Goal: Task Accomplishment & Management: Manage account settings

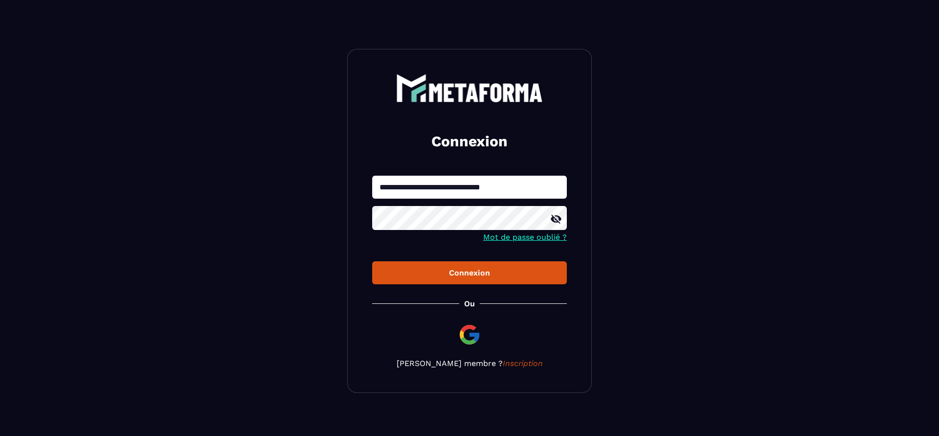
click at [433, 267] on button "Connexion" at bounding box center [469, 272] width 195 height 23
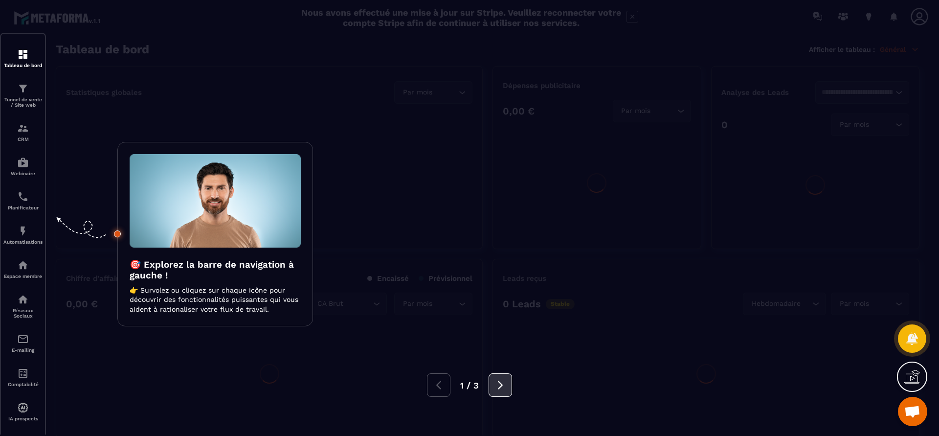
click at [500, 377] on button at bounding box center [500, 384] width 23 height 23
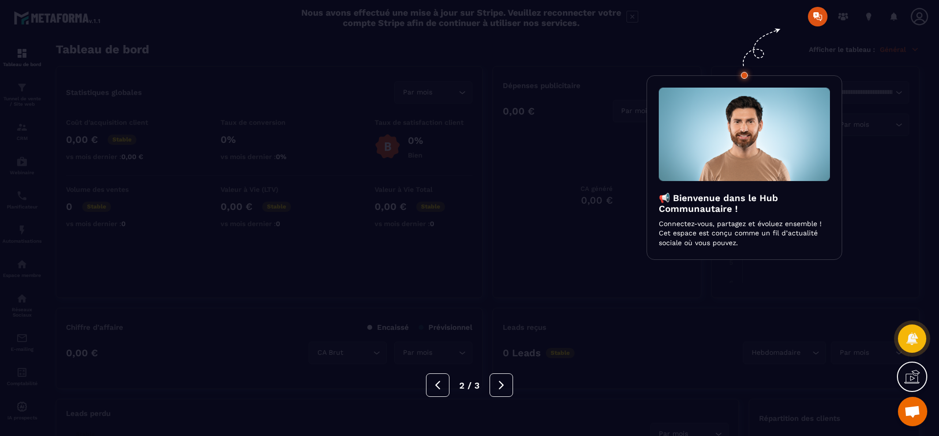
click at [500, 385] on icon at bounding box center [501, 385] width 11 height 11
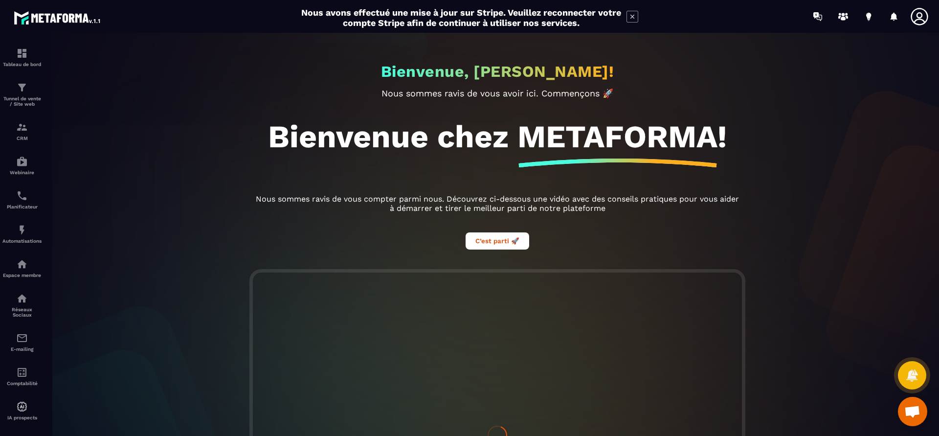
click at [919, 14] on icon at bounding box center [920, 17] width 20 height 20
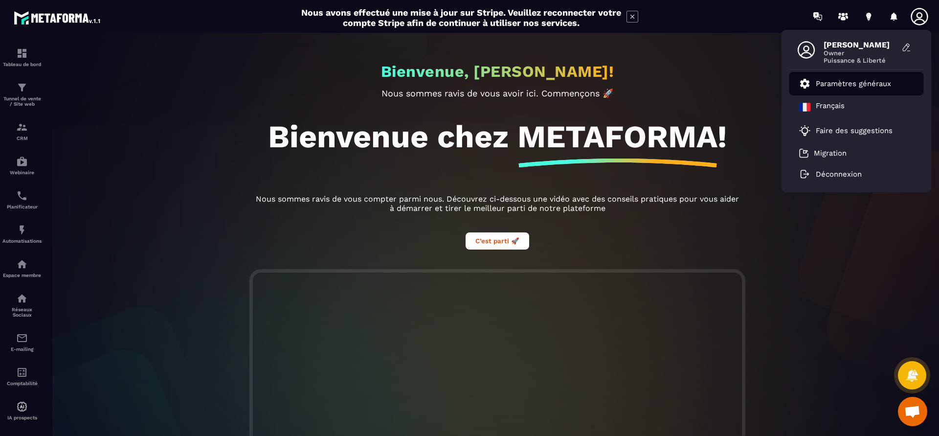
click at [868, 82] on p "Paramètres généraux" at bounding box center [853, 83] width 75 height 9
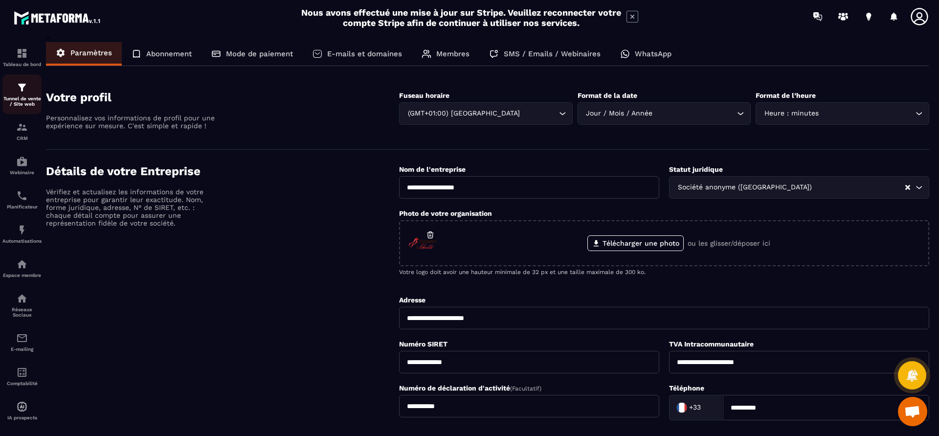
click at [26, 98] on p "Tunnel de vente / Site web" at bounding box center [21, 101] width 39 height 11
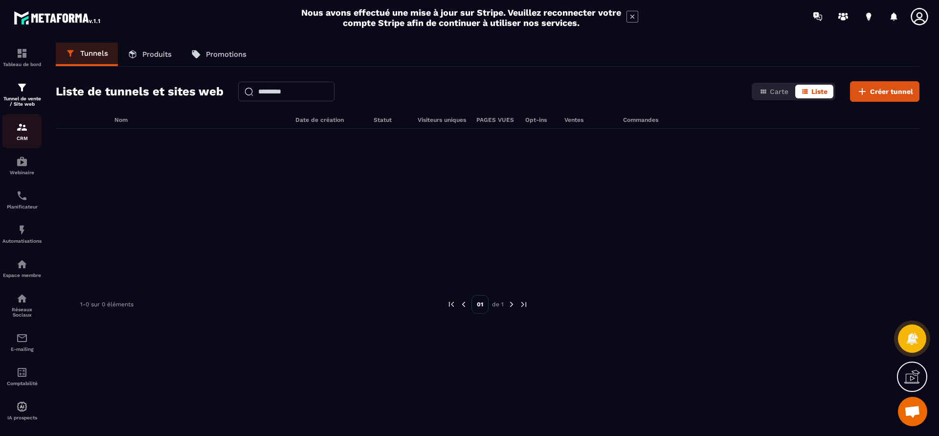
click at [25, 123] on img at bounding box center [22, 127] width 12 height 12
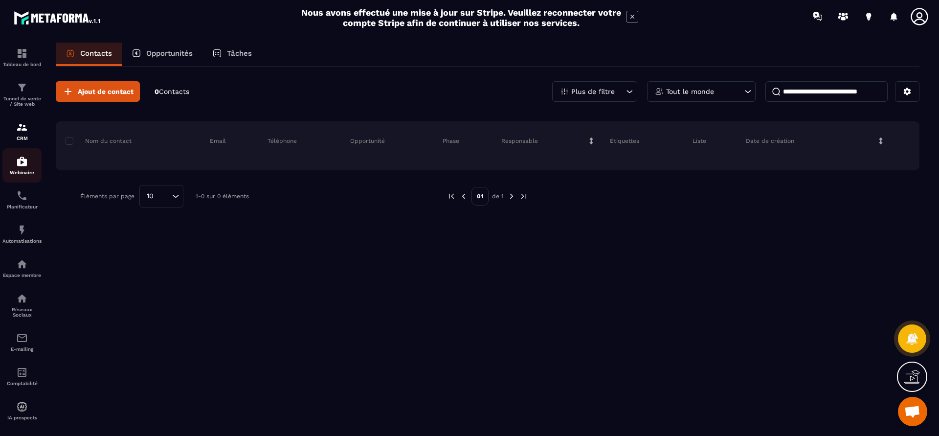
click at [26, 162] on img at bounding box center [22, 162] width 12 height 12
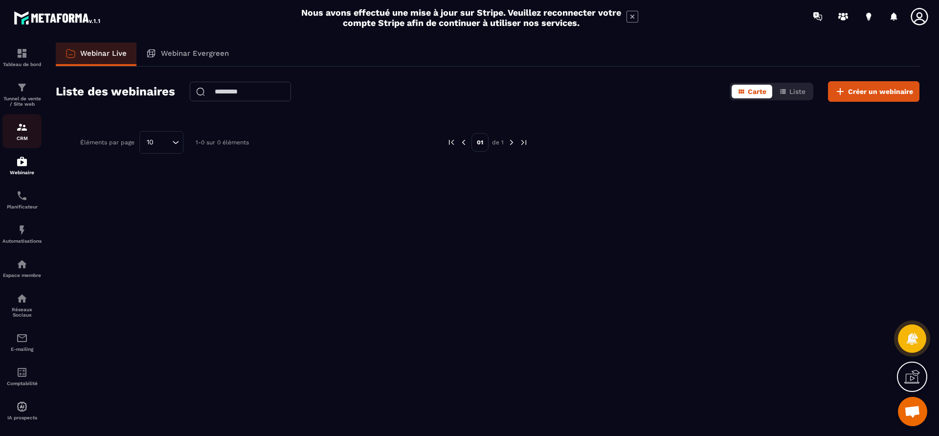
click at [23, 134] on div "CRM" at bounding box center [21, 131] width 39 height 20
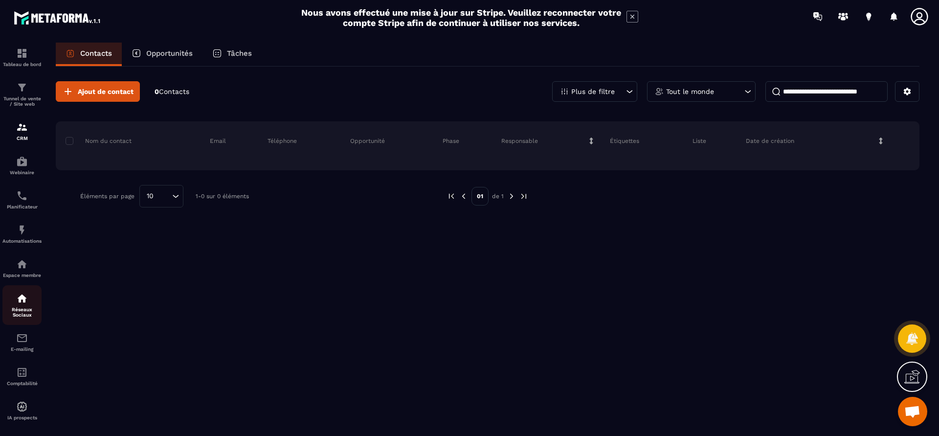
click at [20, 302] on img at bounding box center [22, 299] width 12 height 12
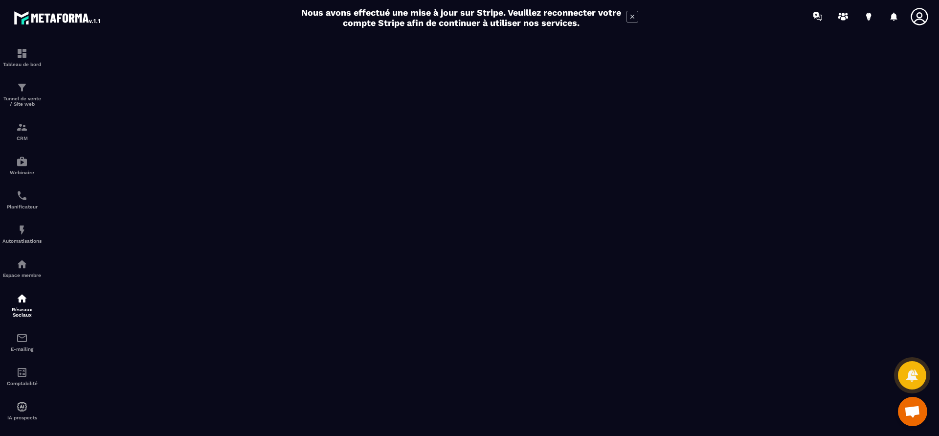
click at [635, 19] on icon at bounding box center [633, 17] width 12 height 12
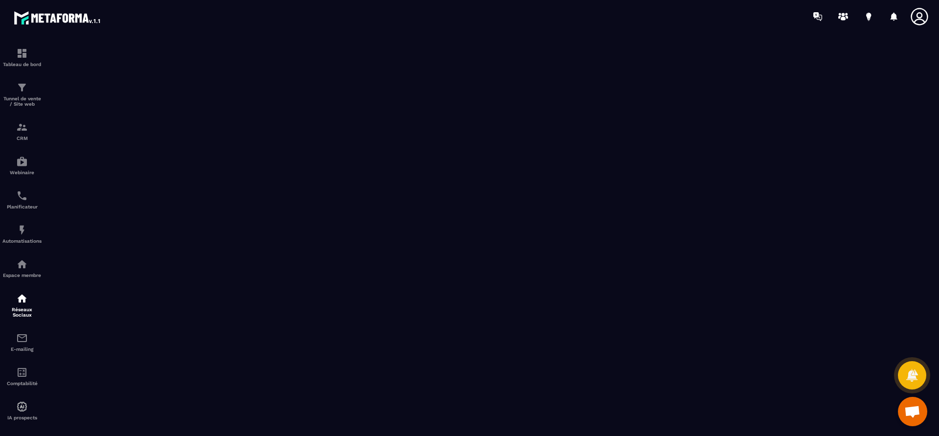
click at [916, 16] on icon at bounding box center [920, 17] width 20 height 20
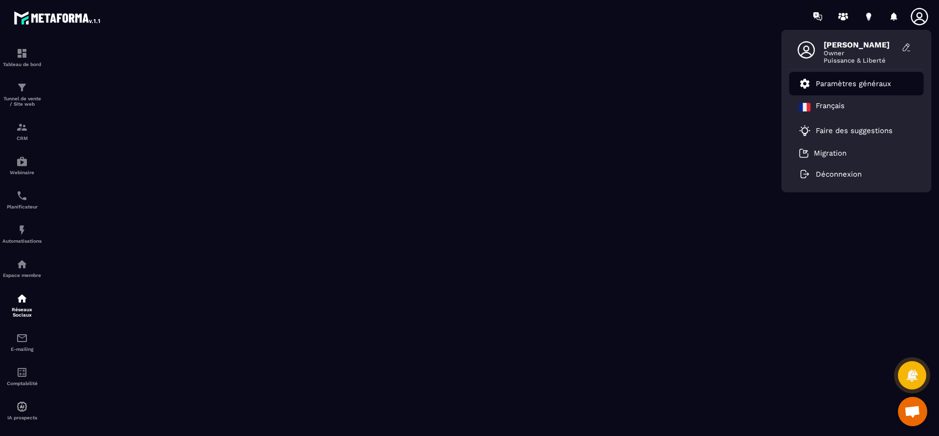
click at [874, 79] on p "Paramètres généraux" at bounding box center [853, 83] width 75 height 9
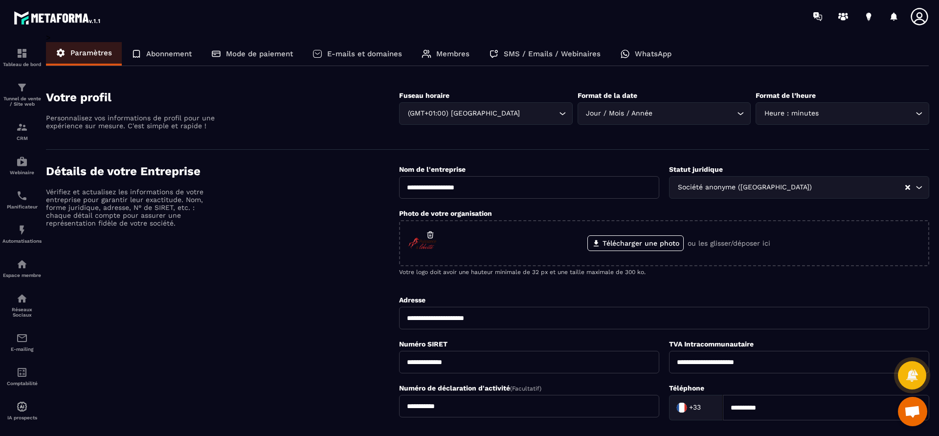
click at [367, 47] on div "E-mails et domaines" at bounding box center [357, 53] width 109 height 23
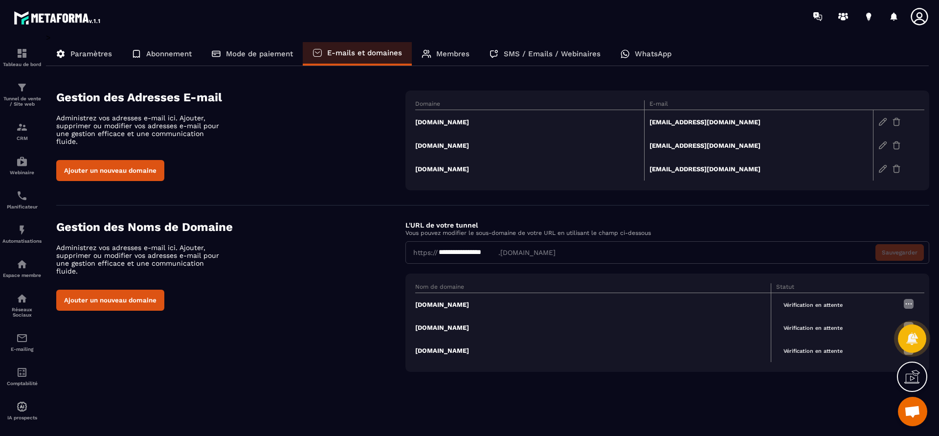
click at [434, 101] on th "Domaine" at bounding box center [529, 105] width 229 height 10
click at [446, 122] on td "[DOMAIN_NAME]" at bounding box center [529, 122] width 229 height 24
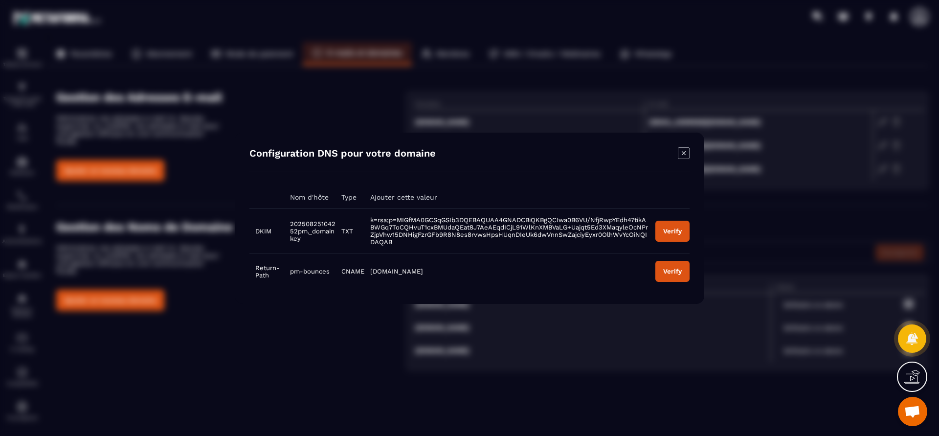
click at [686, 152] on icon "Modal window" at bounding box center [684, 153] width 12 height 12
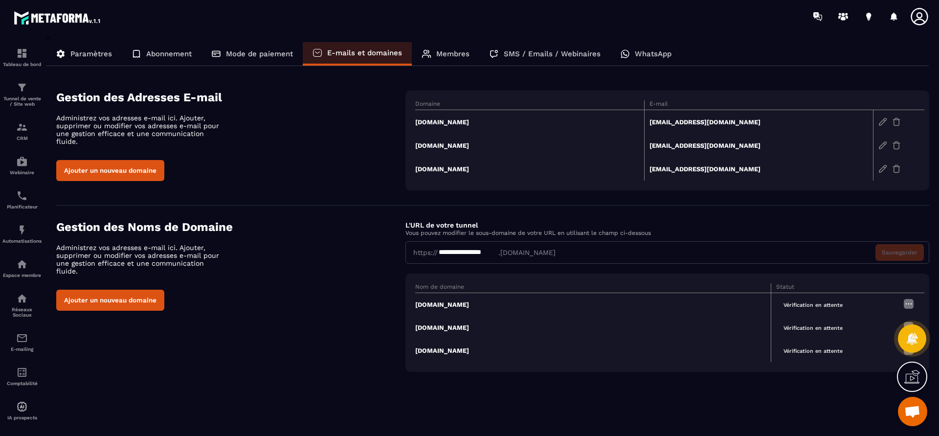
click at [891, 144] on div at bounding box center [899, 145] width 40 height 9
click at [896, 144] on img at bounding box center [896, 145] width 9 height 9
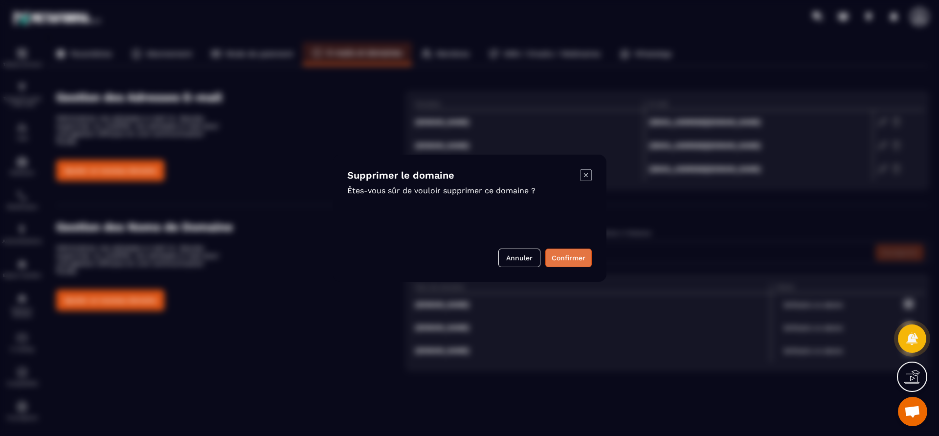
click at [573, 261] on button "Confirmer" at bounding box center [568, 257] width 46 height 19
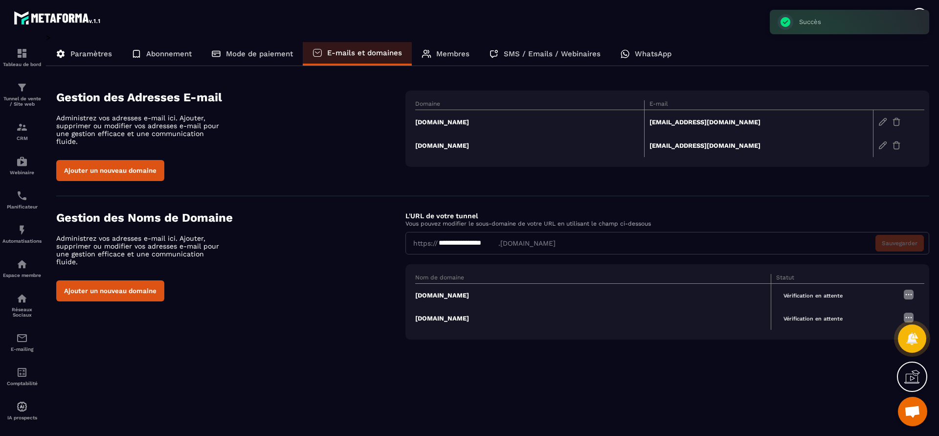
click at [893, 150] on td at bounding box center [899, 145] width 51 height 23
click at [897, 143] on img at bounding box center [896, 145] width 9 height 9
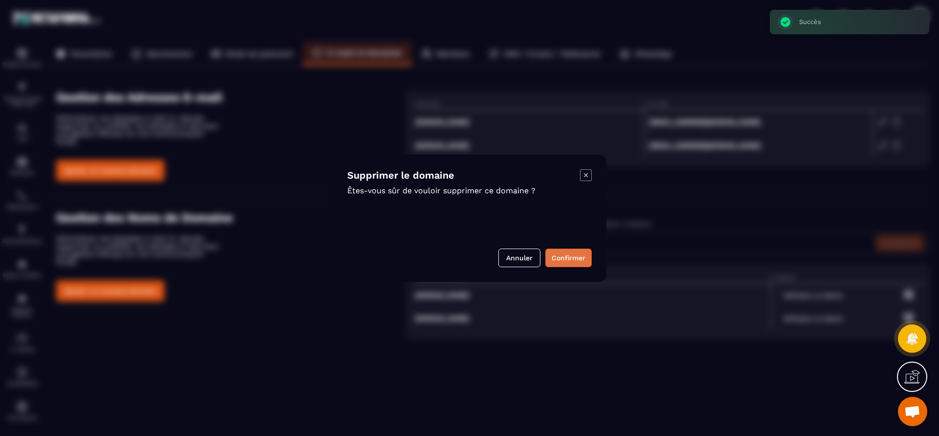
click at [551, 256] on button "Confirmer" at bounding box center [568, 257] width 46 height 19
click at [551, 256] on section "Supprimer le domaine Êtes-vous sûr de vouloir supprimer ce domaine ? Annuler Co…" at bounding box center [469, 218] width 939 height 436
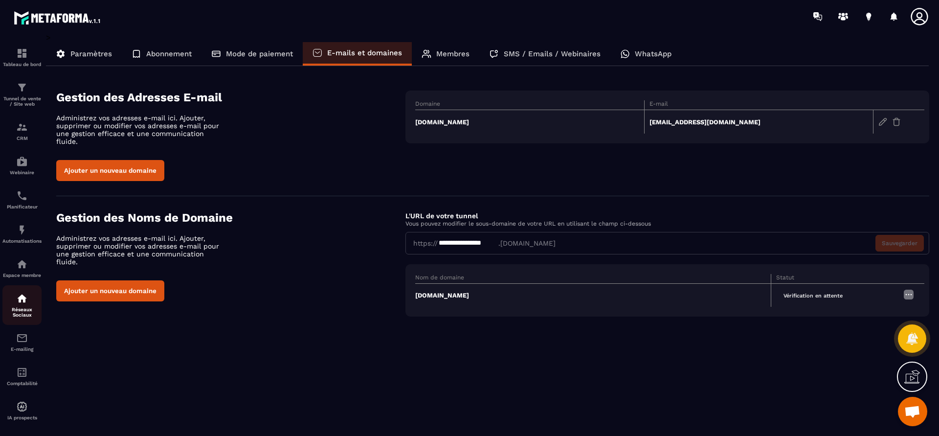
click at [31, 312] on p "Réseaux Sociaux" at bounding box center [21, 312] width 39 height 11
